Goal: Information Seeking & Learning: Find specific fact

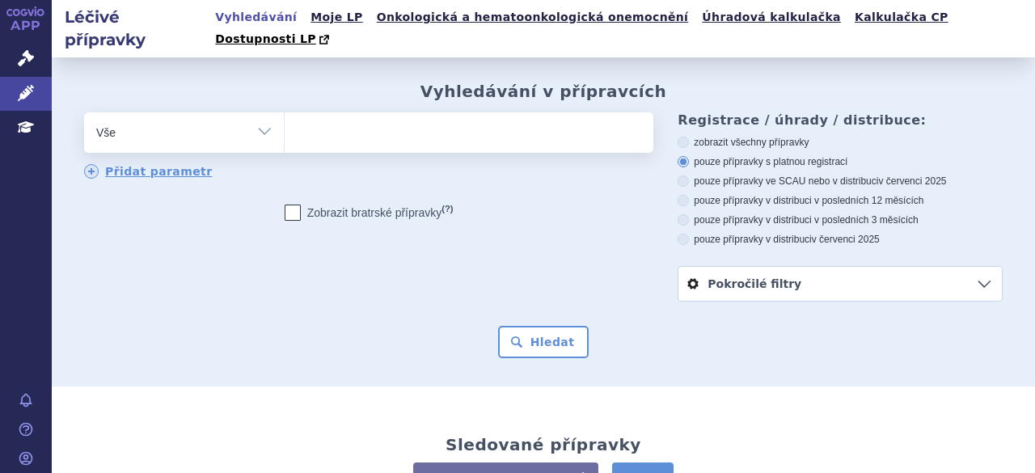
click at [310, 114] on ul at bounding box center [466, 129] width 365 height 34
click at [284, 114] on select at bounding box center [284, 132] width 1 height 40
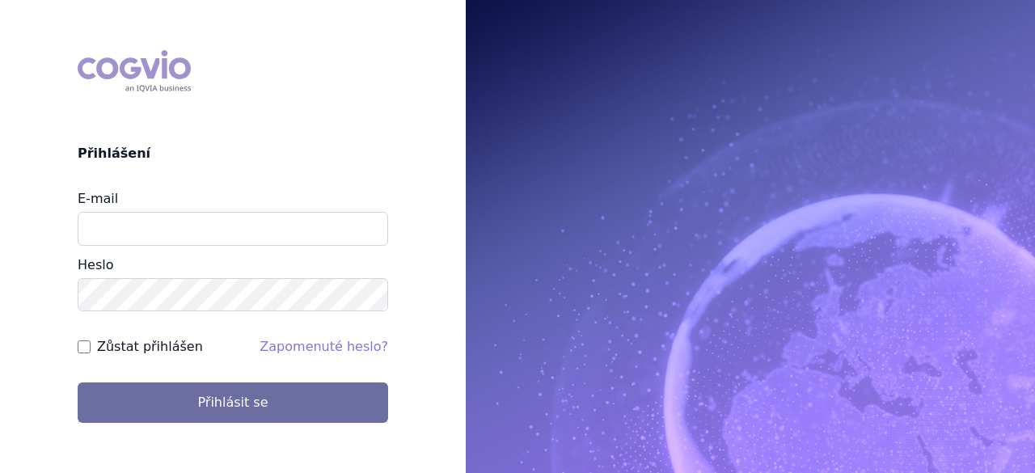
type input "pavla.opatrna@astrazeneca.com"
click at [78, 382] on button "Přihlásit se" at bounding box center [233, 402] width 310 height 40
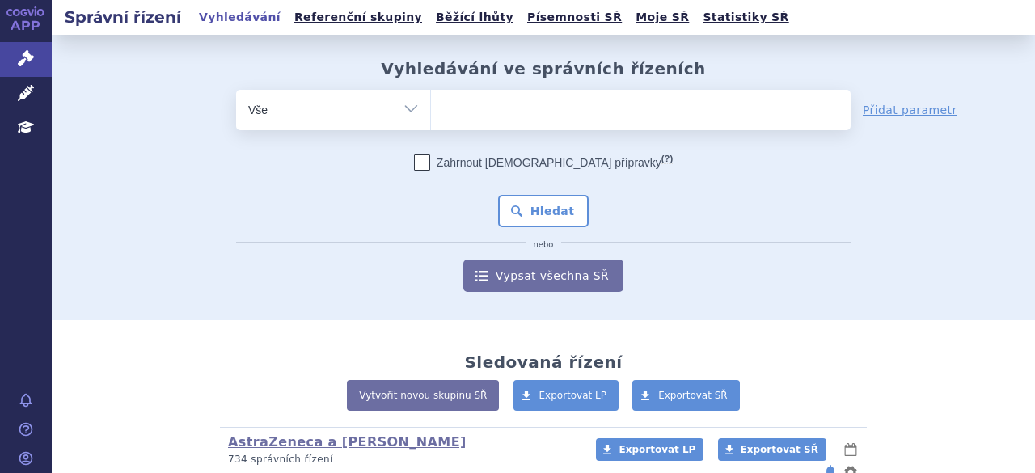
click at [443, 109] on input "search" at bounding box center [447, 108] width 9 height 20
paste input "SUKLS223896/202"
type input "SUKLS223896/202"
click at [452, 109] on input "search" at bounding box center [447, 108] width 9 height 20
select select "SUKLS223896/202"
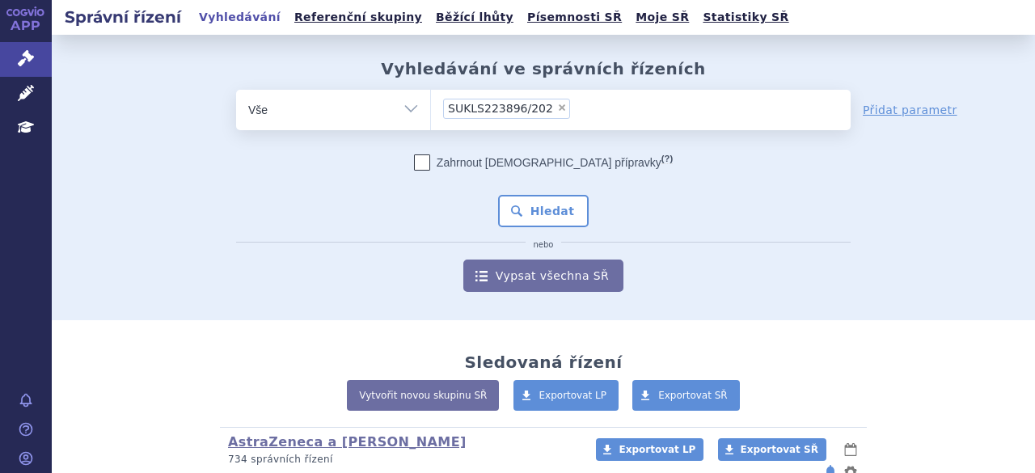
click at [533, 109] on li "× SUKLS223896/202" at bounding box center [506, 109] width 127 height 20
click at [431, 109] on select "SUKLS223896/202" at bounding box center [430, 109] width 1 height 40
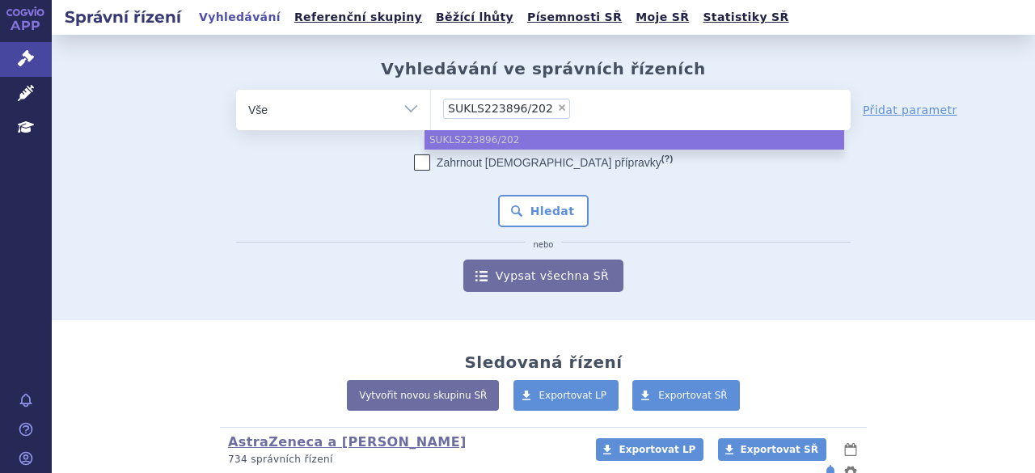
click at [502, 135] on ul "SUKLS223896/202" at bounding box center [633, 139] width 419 height 19
click at [509, 141] on ul "SUKLS223896/202" at bounding box center [633, 139] width 419 height 19
click at [540, 112] on li "× SUKLS223896/202" at bounding box center [506, 109] width 127 height 20
click at [431, 112] on select "SUKLS223896/202" at bounding box center [430, 109] width 1 height 40
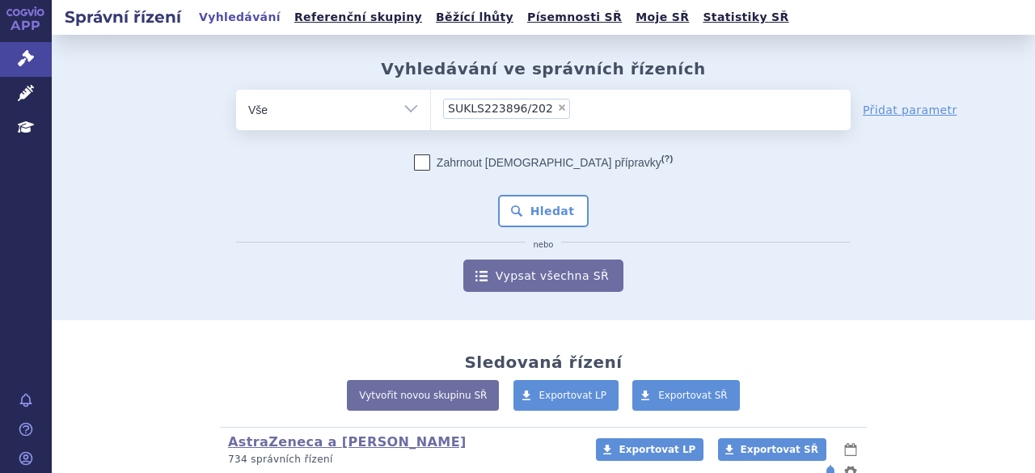
type input "SUKLS223896/202"
select select
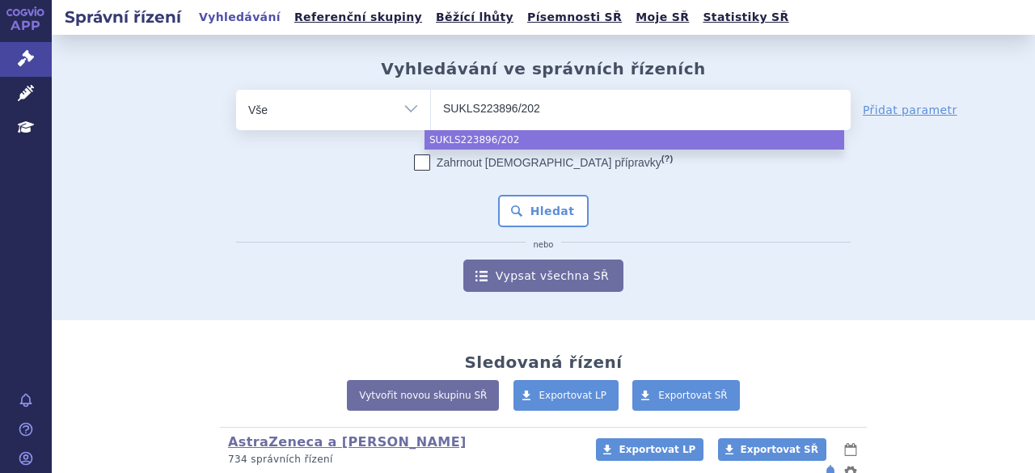
type input "SUKLS223896/2025"
select select "SUKLS223896/2025"
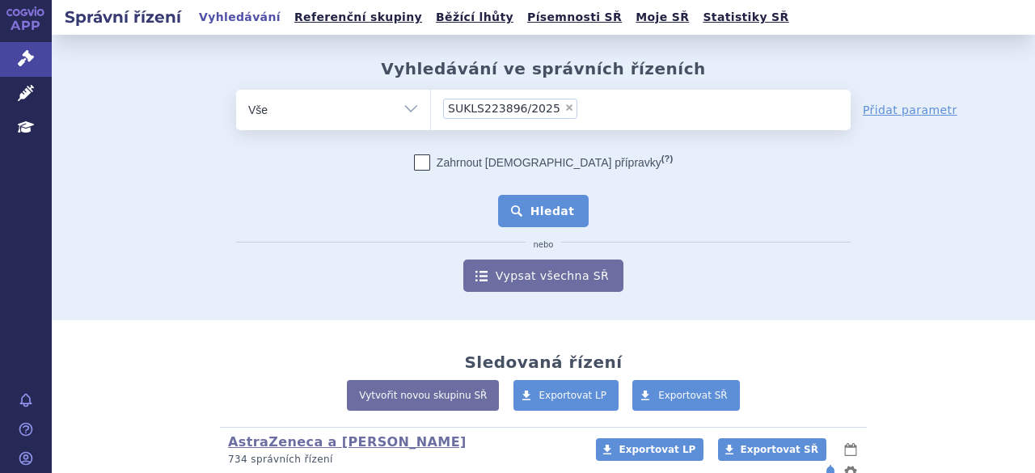
click at [533, 213] on button "Hledat" at bounding box center [543, 211] width 91 height 32
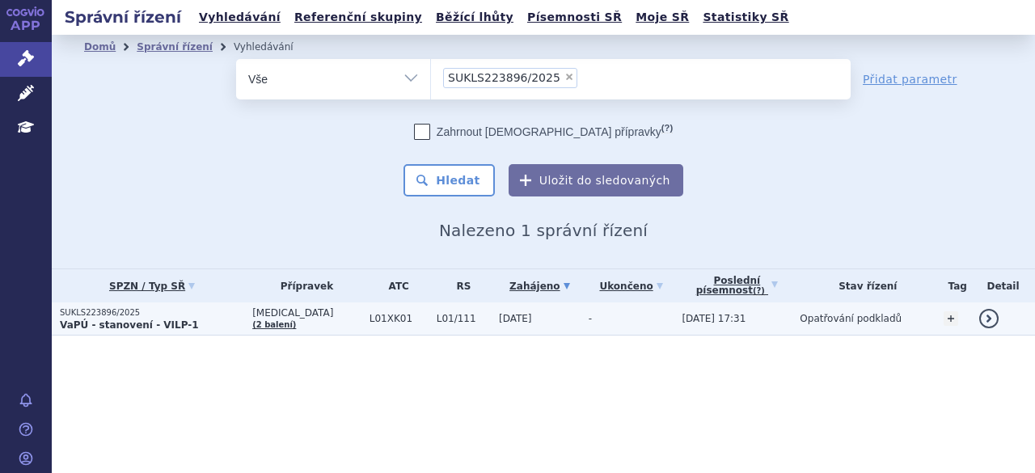
click at [112, 319] on strong "VaPÚ - stanovení - VILP-1" at bounding box center [129, 324] width 139 height 11
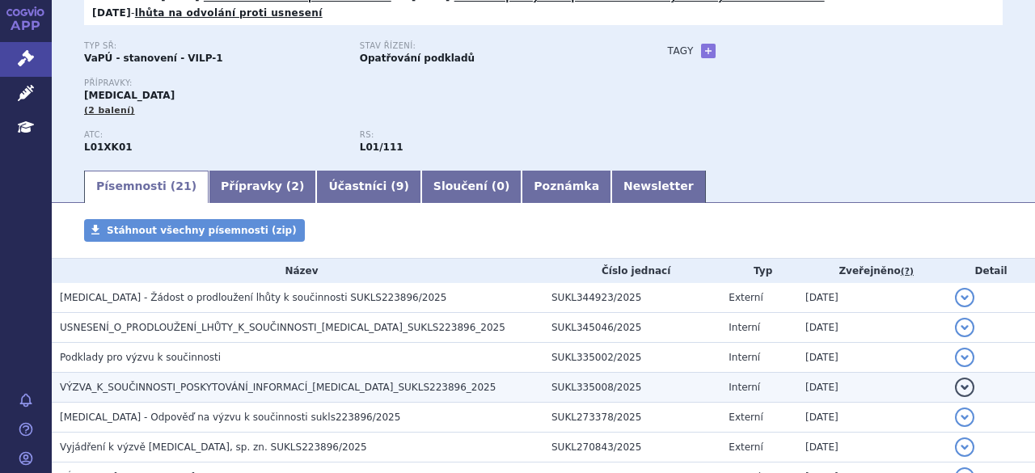
scroll to position [162, 0]
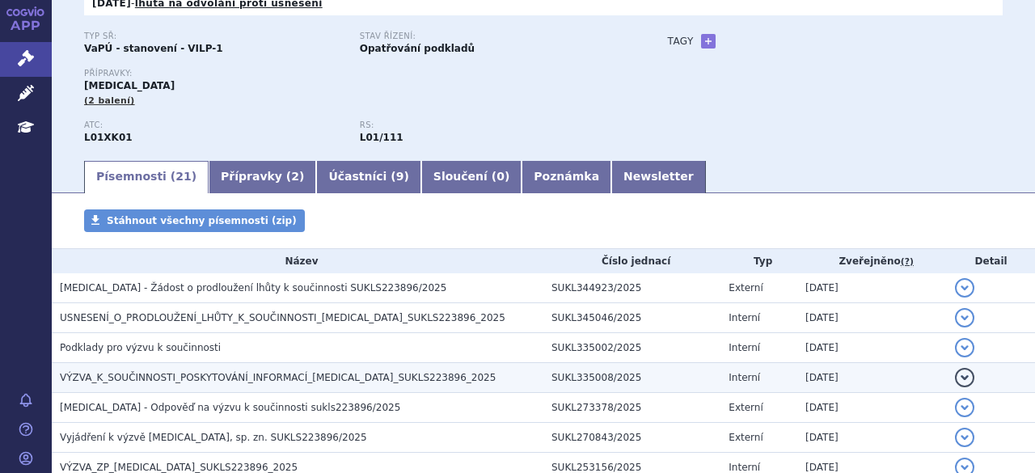
click at [152, 376] on span "VÝZVA_K_SOUČINNOSTI_POSKYTOVÁNÍ_INFORMACÍ_[MEDICAL_DATA]_SUKLS223896_2025" at bounding box center [278, 377] width 436 height 11
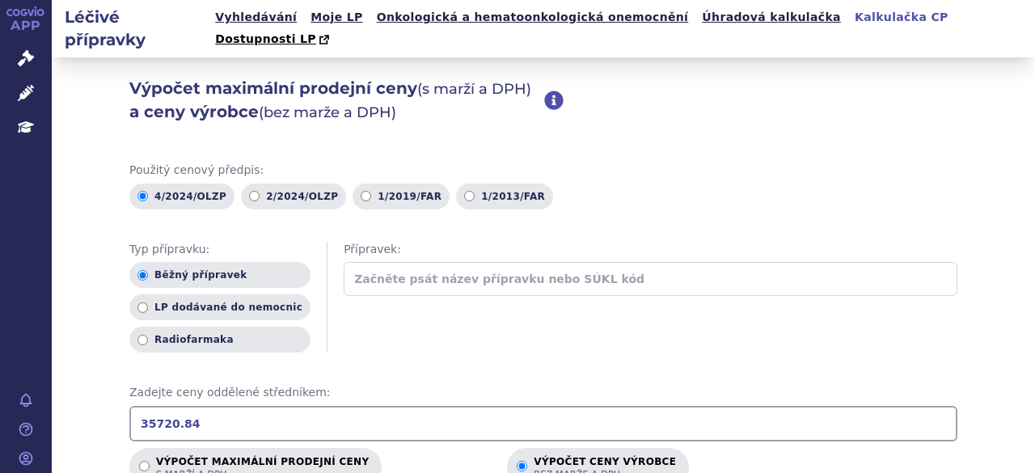
scroll to position [323, 0]
